Goal: Check status: Check status

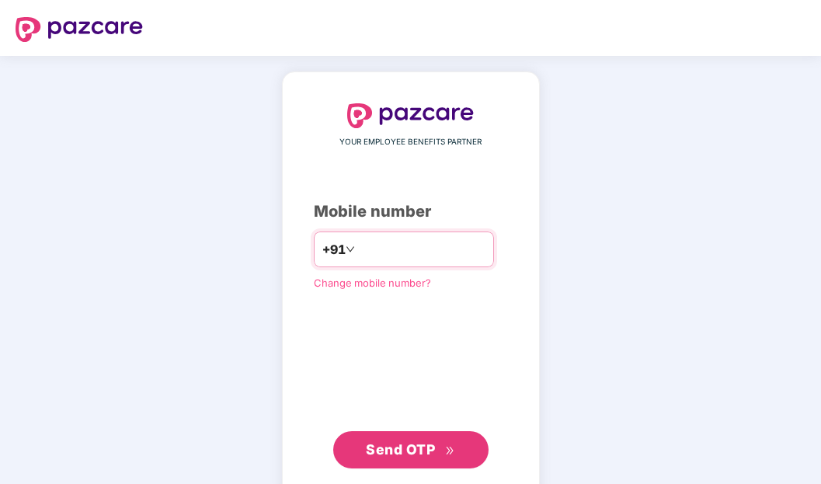
click at [393, 239] on input "number" at bounding box center [421, 249] width 127 height 25
type input "**********"
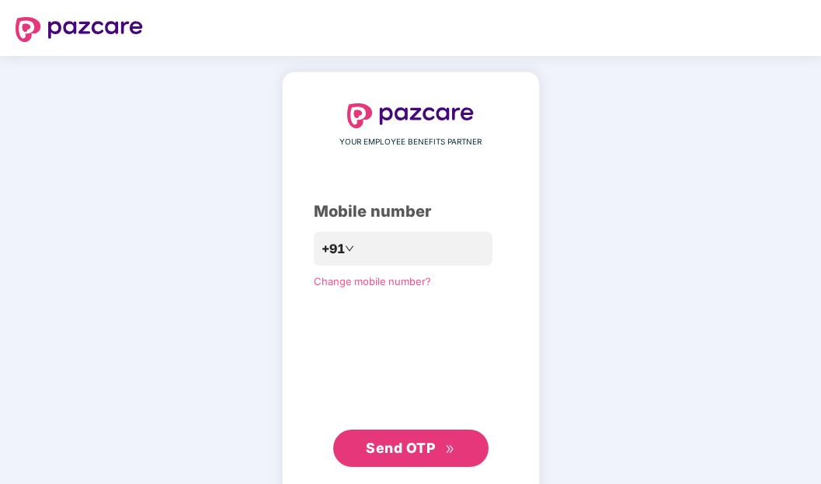
click at [387, 454] on span "Send OTP" at bounding box center [400, 447] width 69 height 16
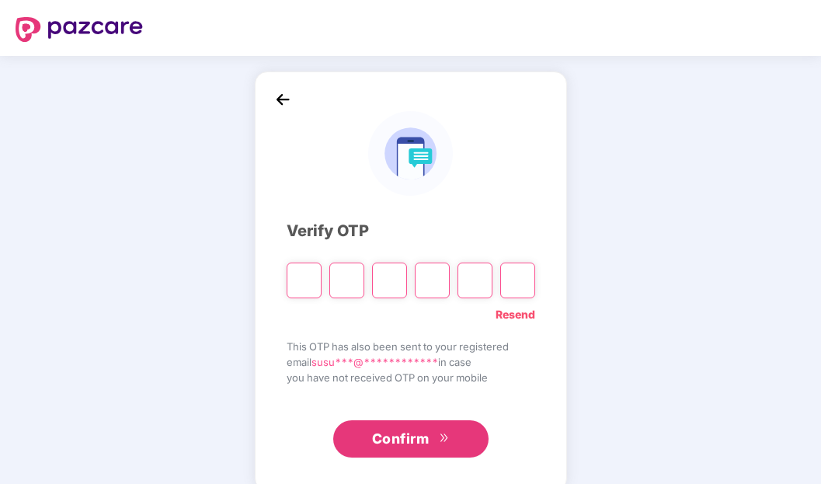
type input "*"
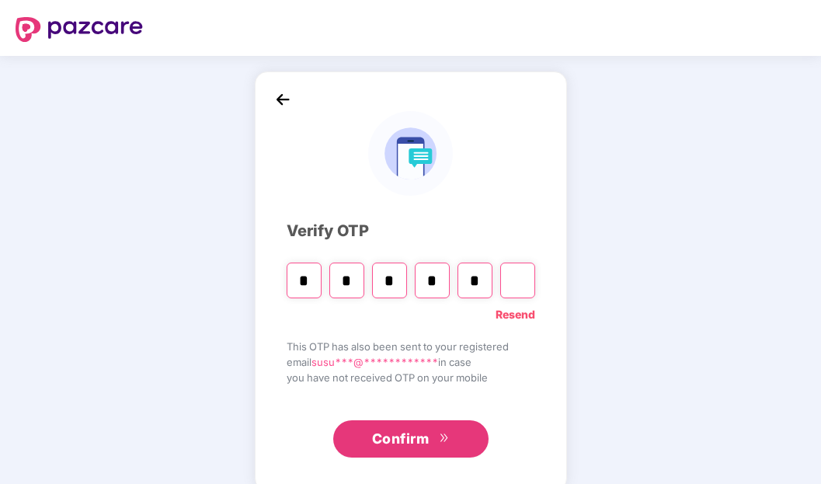
type input "*"
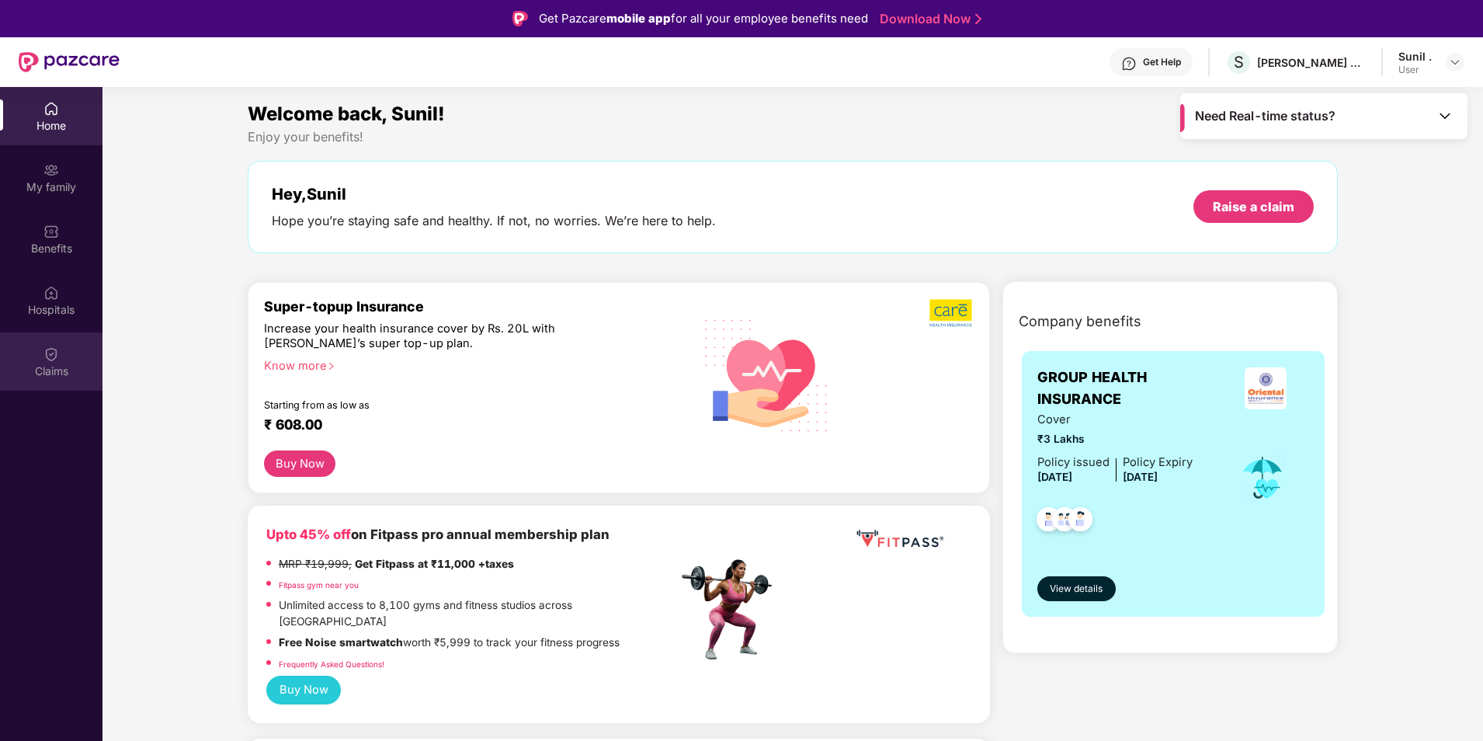
click at [47, 376] on div "Claims" at bounding box center [51, 371] width 102 height 16
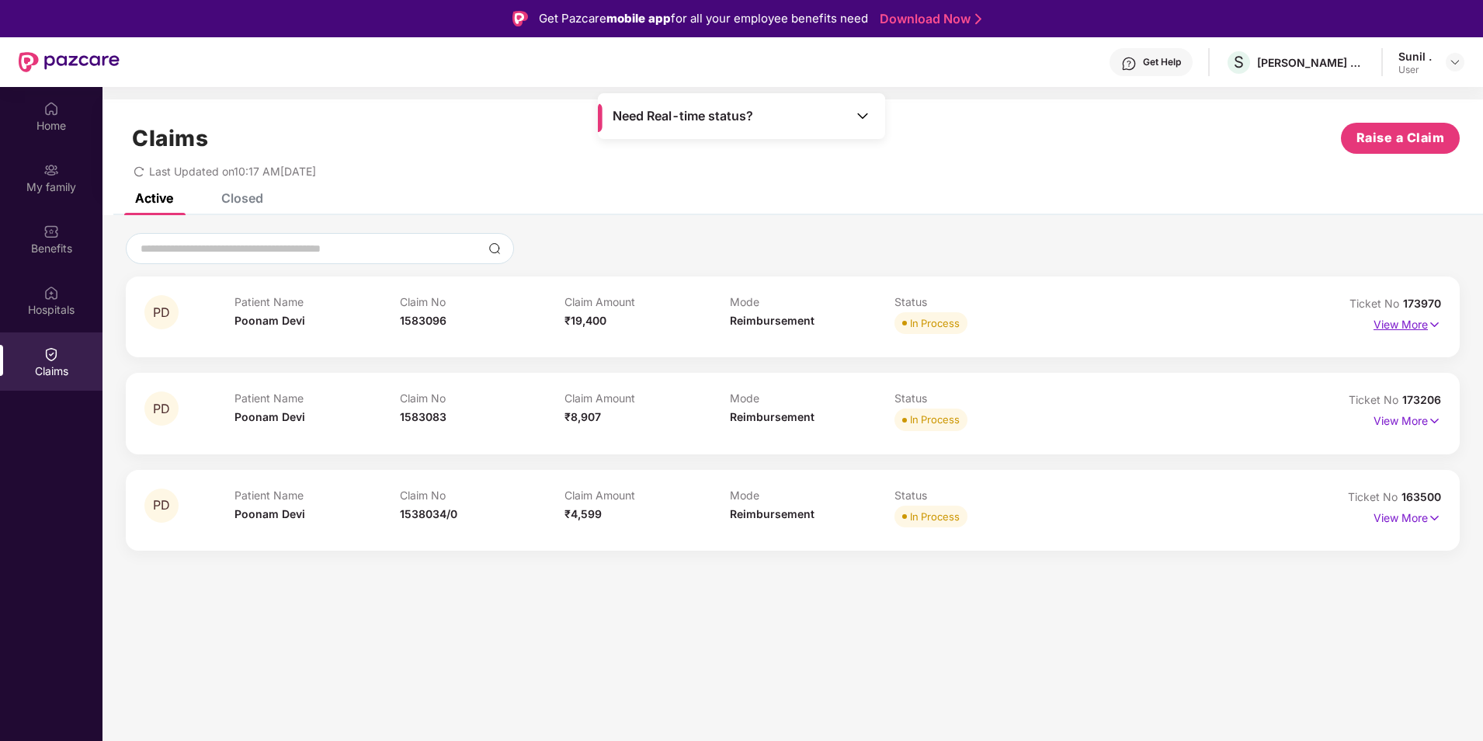
click at [820, 323] on p "View More" at bounding box center [1408, 322] width 68 height 21
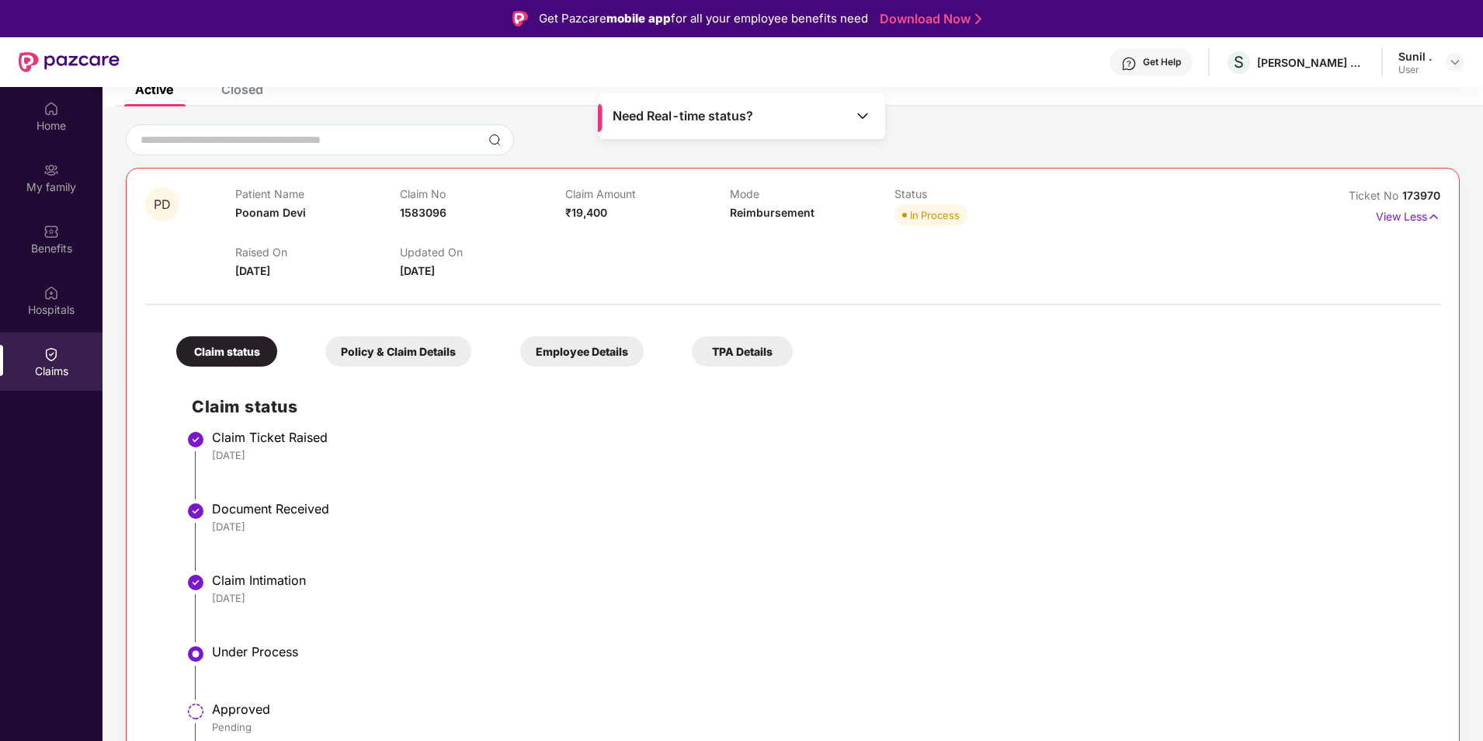
scroll to position [325, 0]
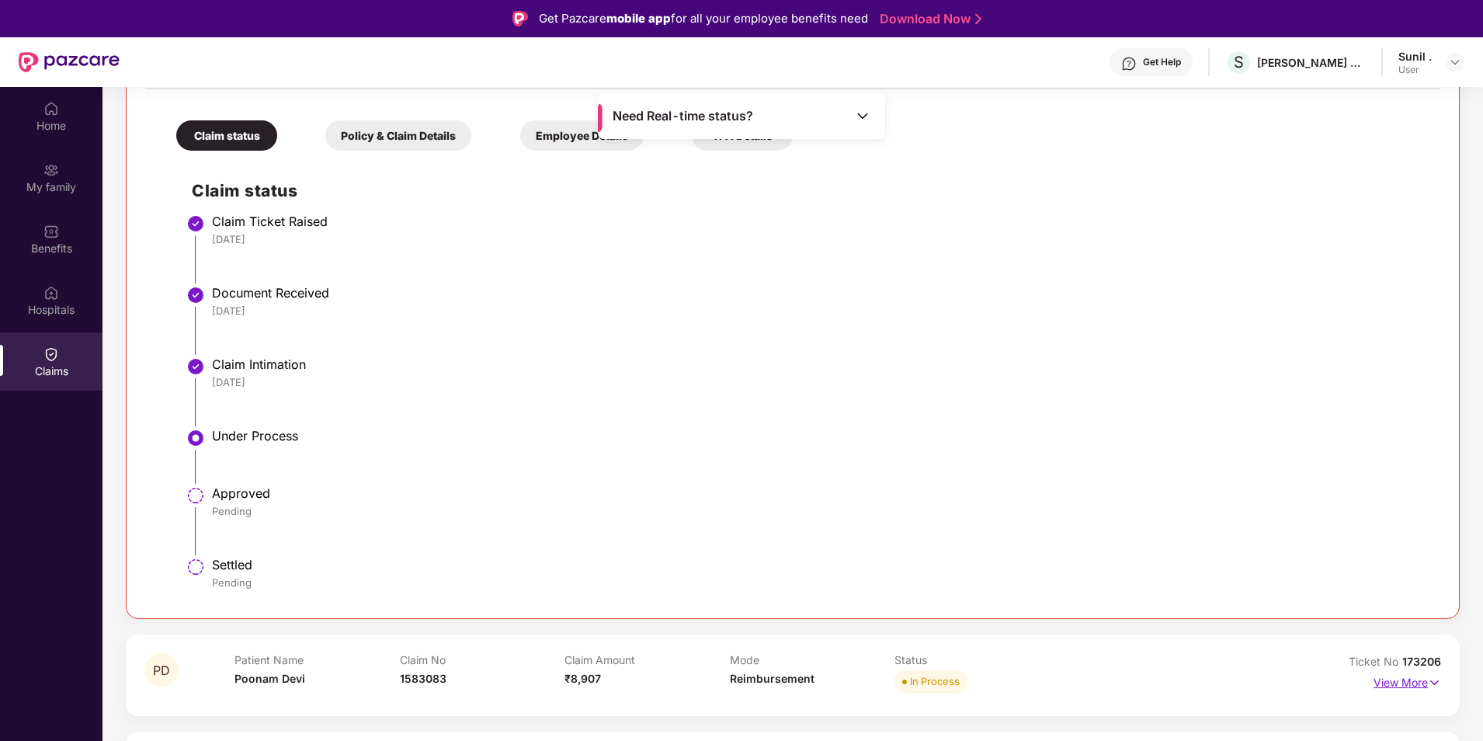
click at [820, 483] on p "View More" at bounding box center [1408, 680] width 68 height 21
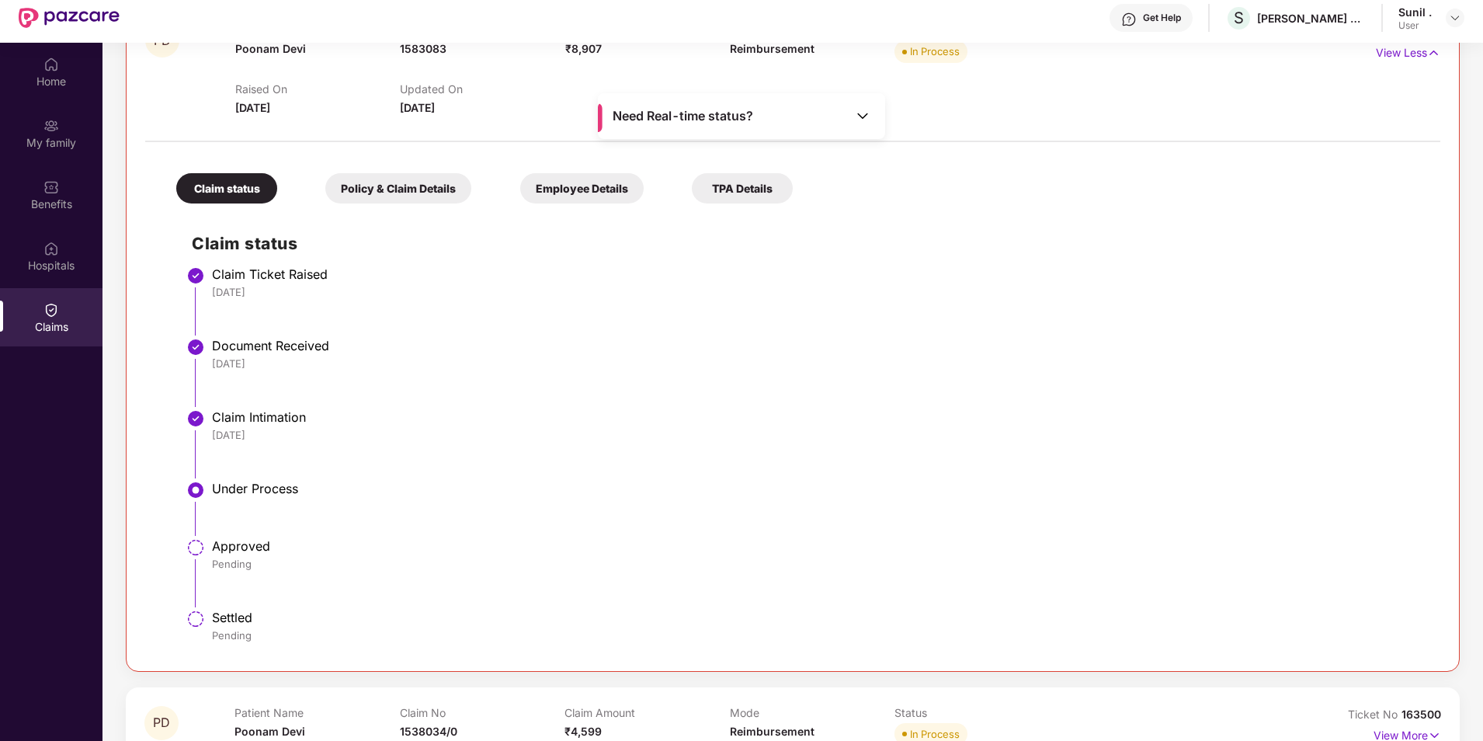
scroll to position [87, 0]
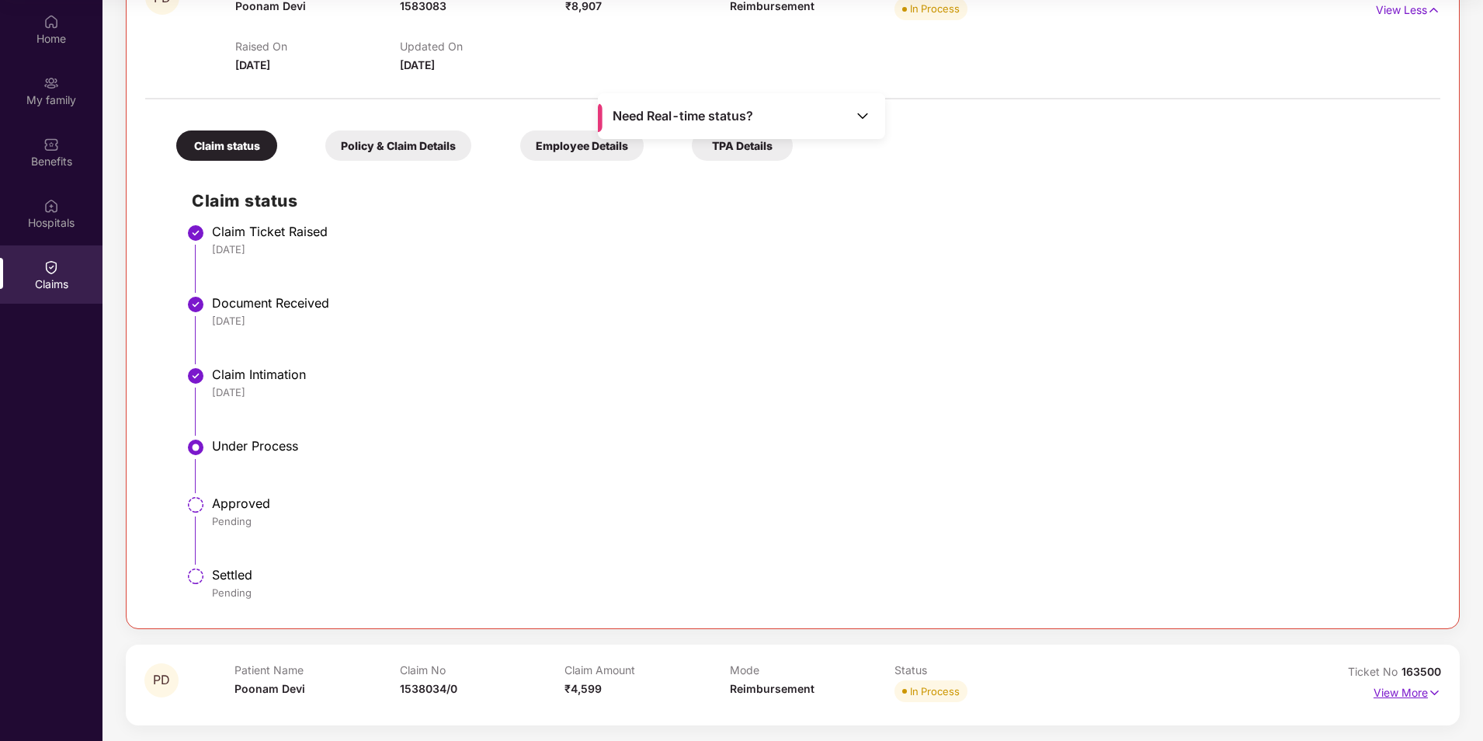
click at [820, 483] on p "View More" at bounding box center [1408, 690] width 68 height 21
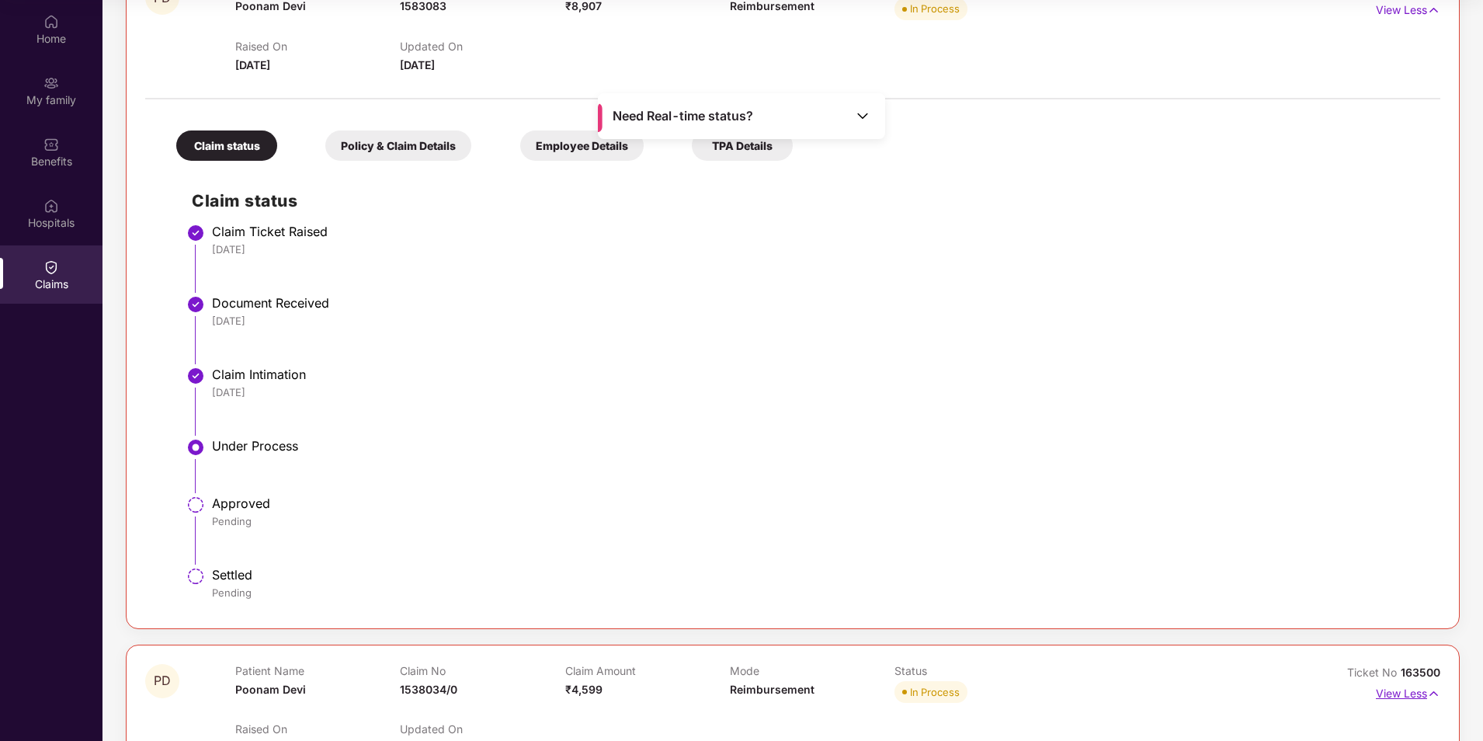
click at [820, 483] on p "View Less" at bounding box center [1408, 691] width 64 height 21
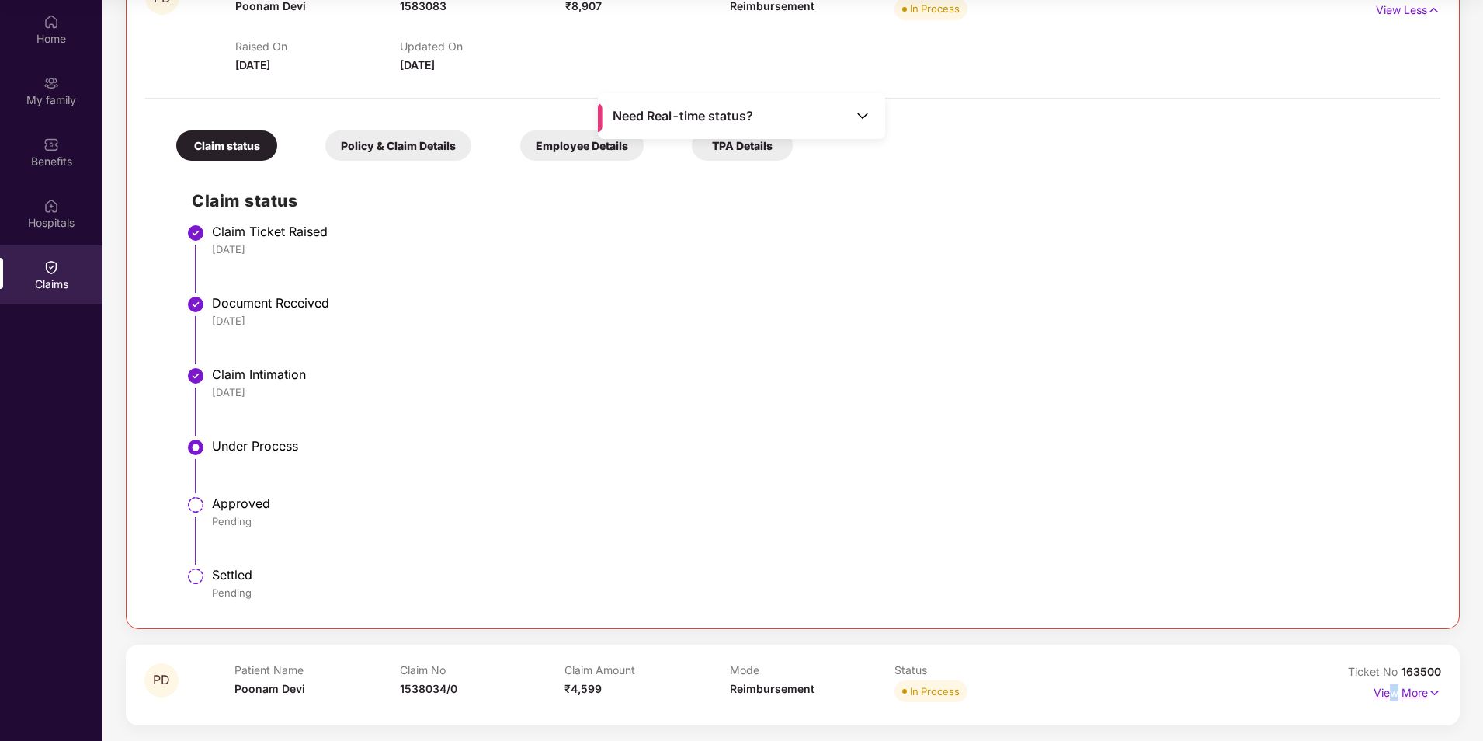
click at [820, 483] on p "View More" at bounding box center [1408, 690] width 68 height 21
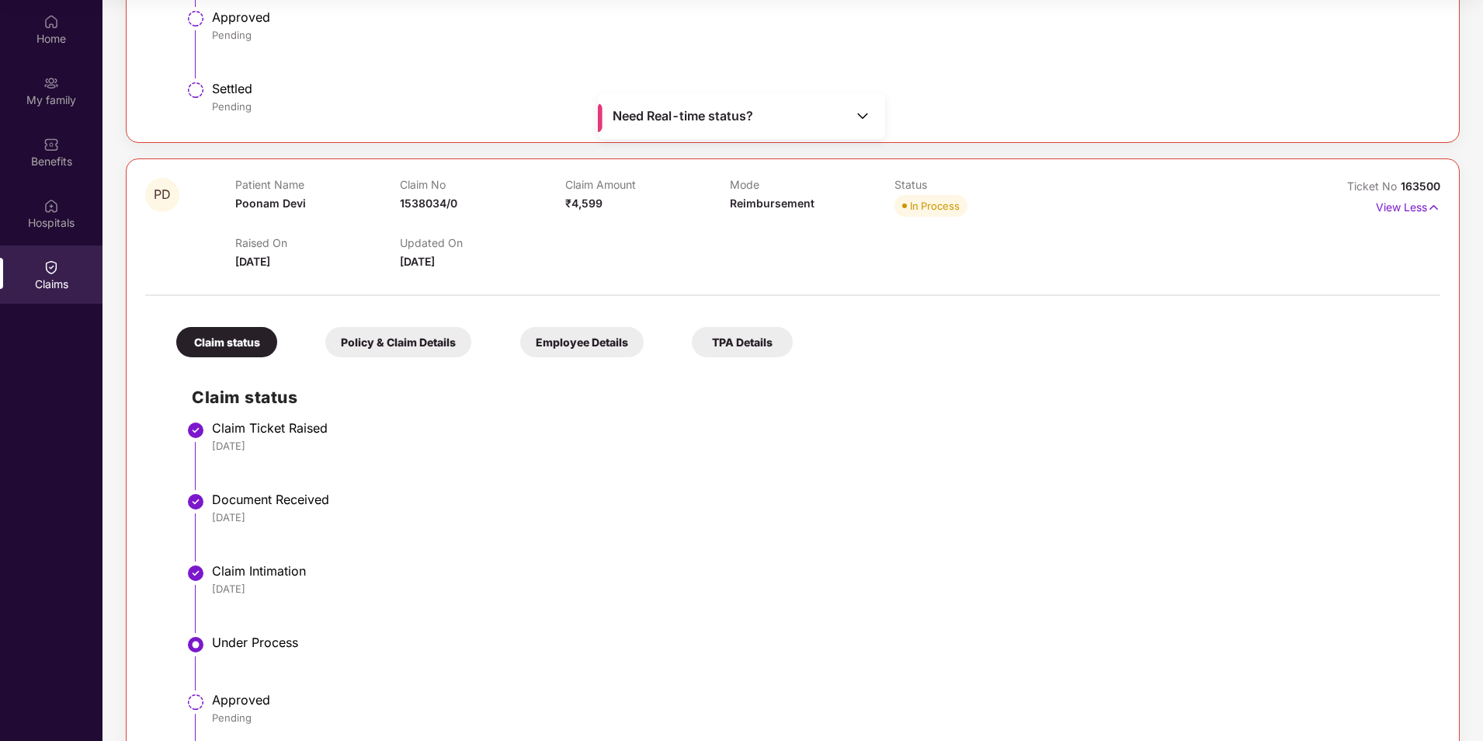
scroll to position [1342, 0]
